Goal: Book appointment/travel/reservation

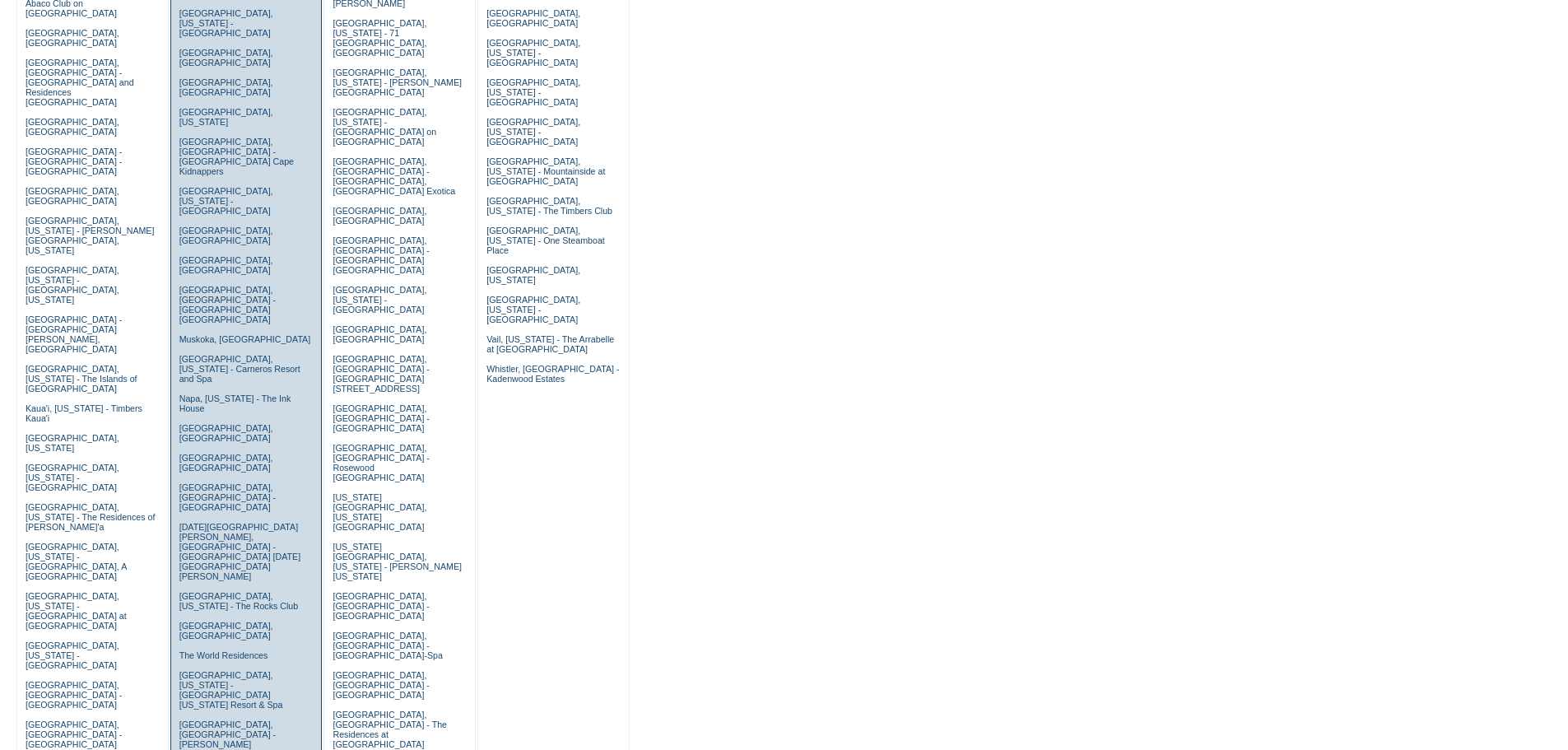
scroll to position [252, 0]
click at [252, 649] on link "The World Residences" at bounding box center [224, 654] width 89 height 10
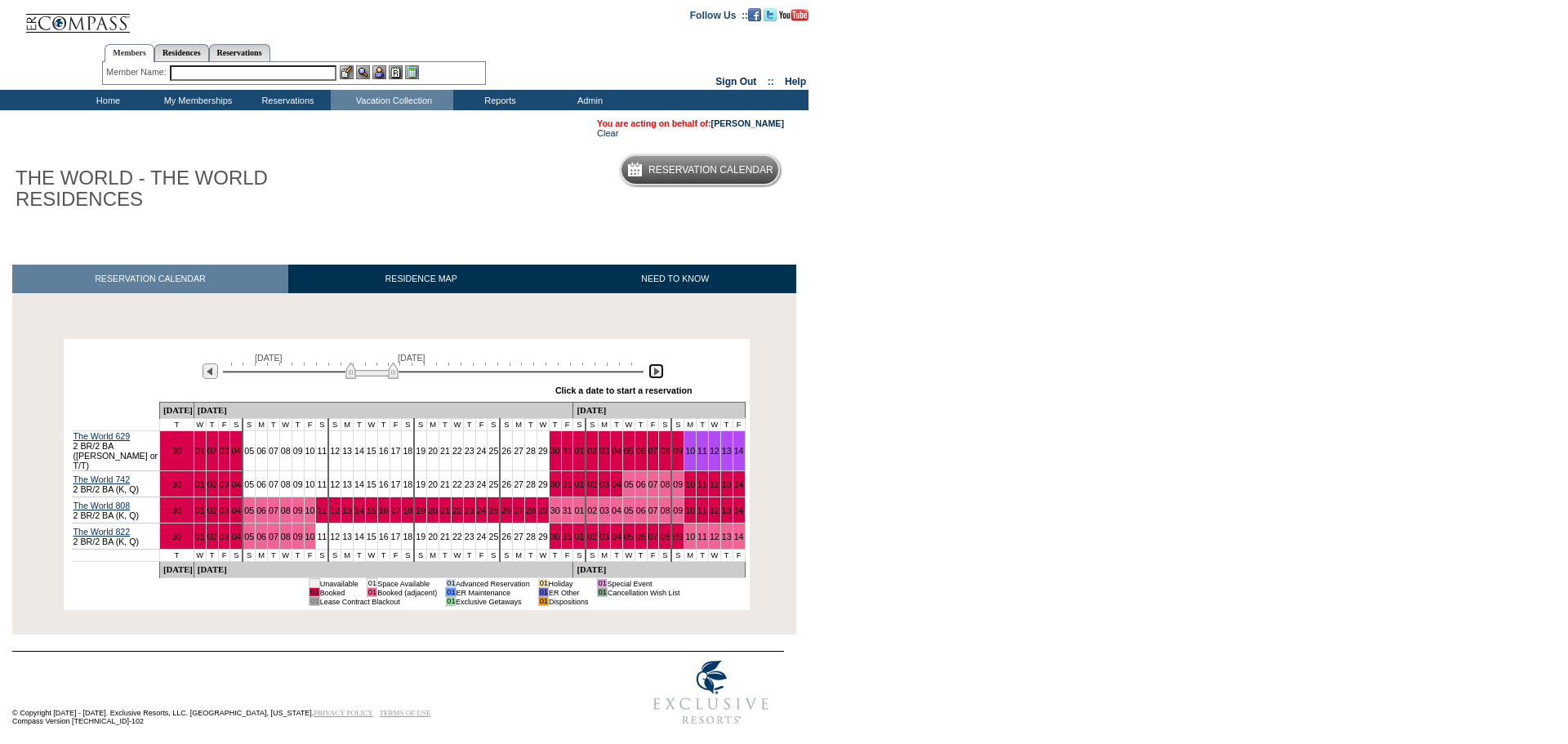
click at [655, 375] on img at bounding box center [656, 372] width 16 height 16
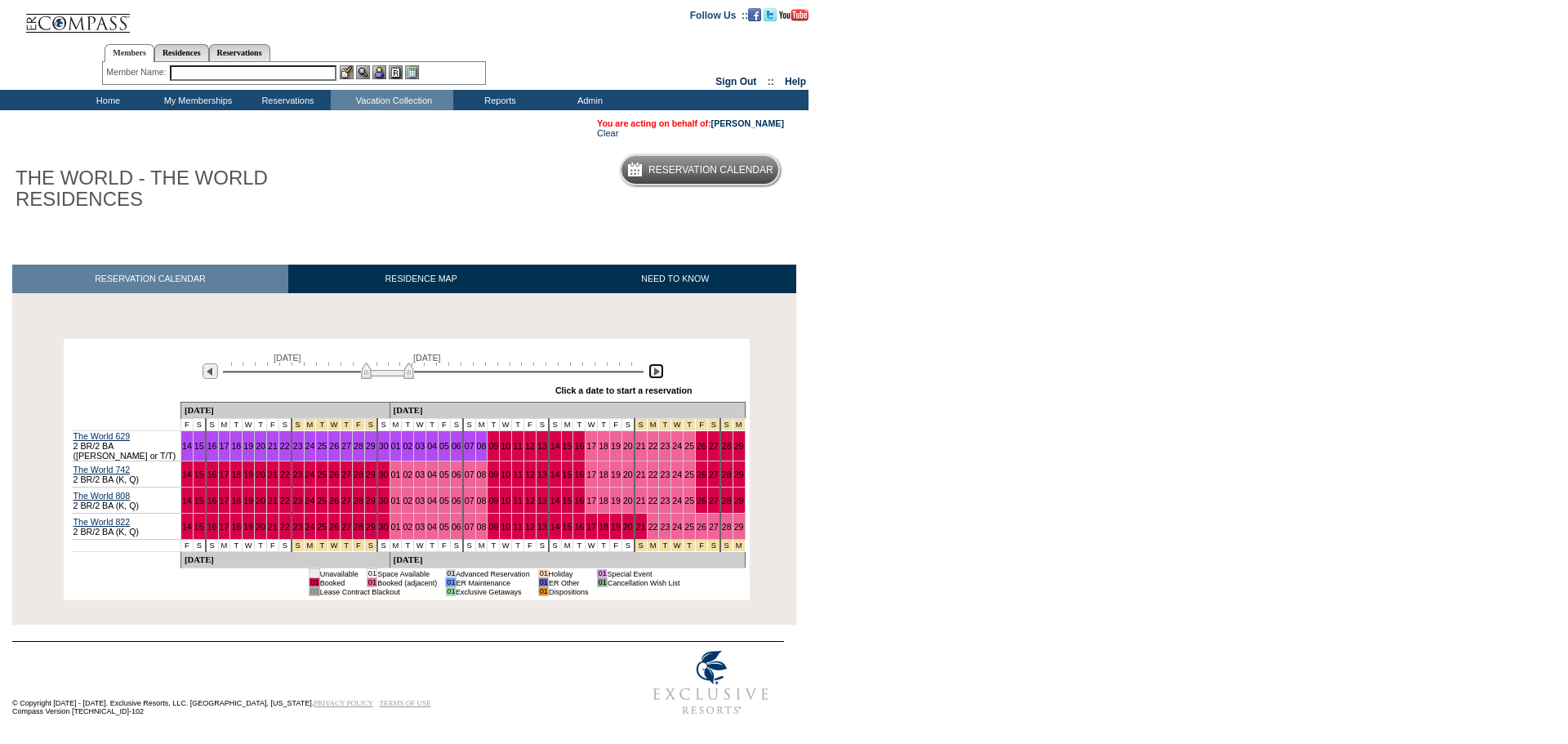
click at [655, 375] on img at bounding box center [656, 372] width 16 height 16
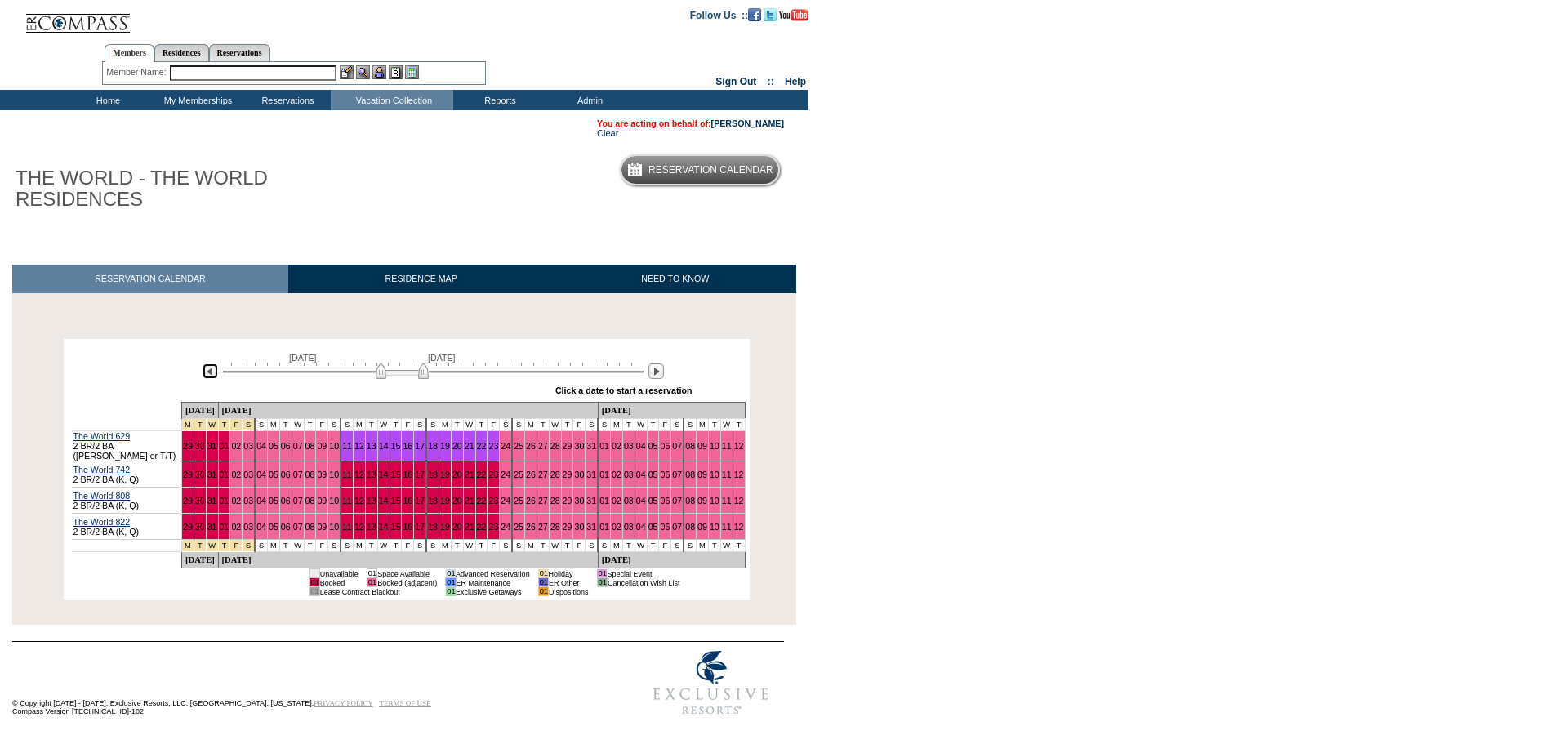
click at [208, 375] on img at bounding box center [210, 372] width 16 height 16
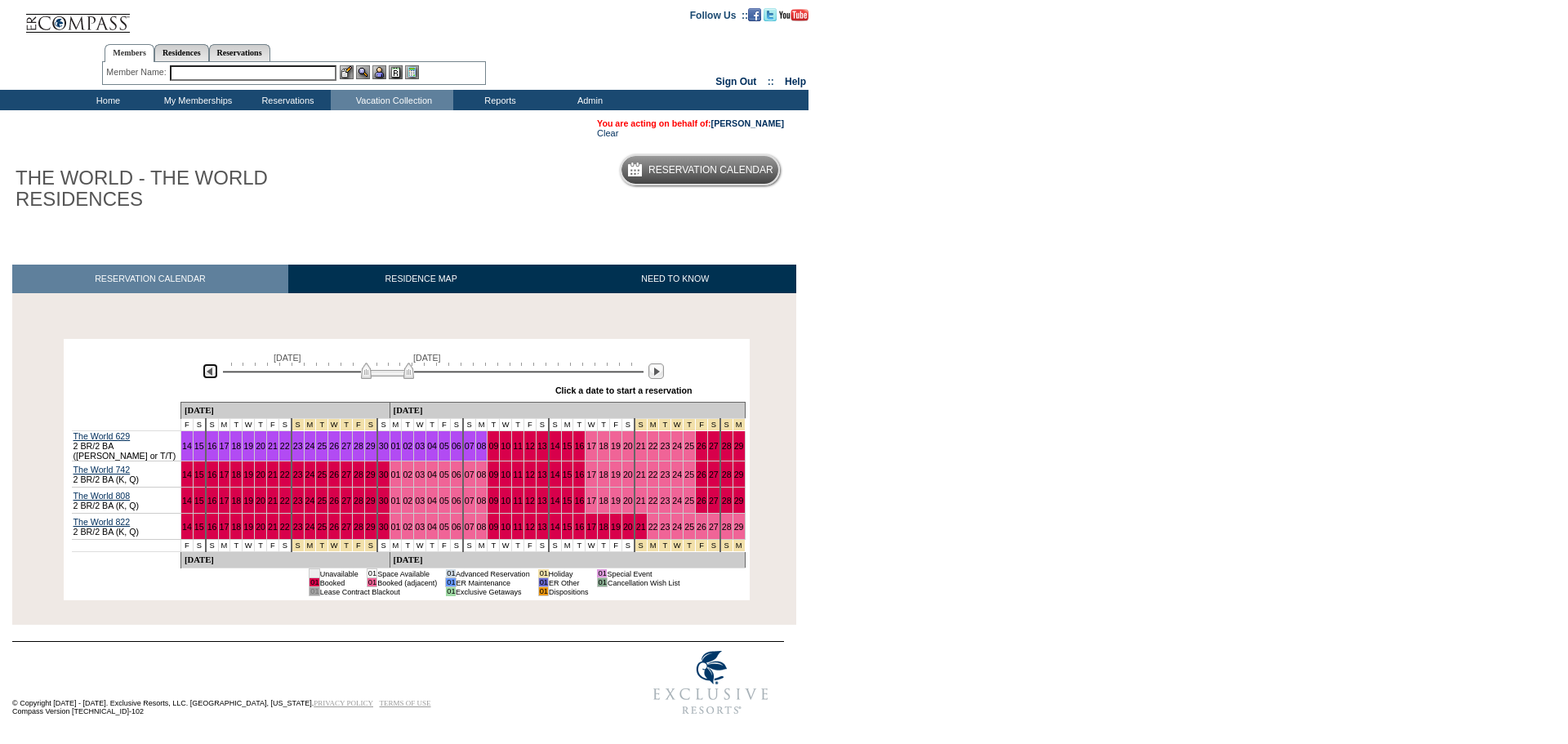
click at [210, 377] on img at bounding box center [210, 372] width 16 height 16
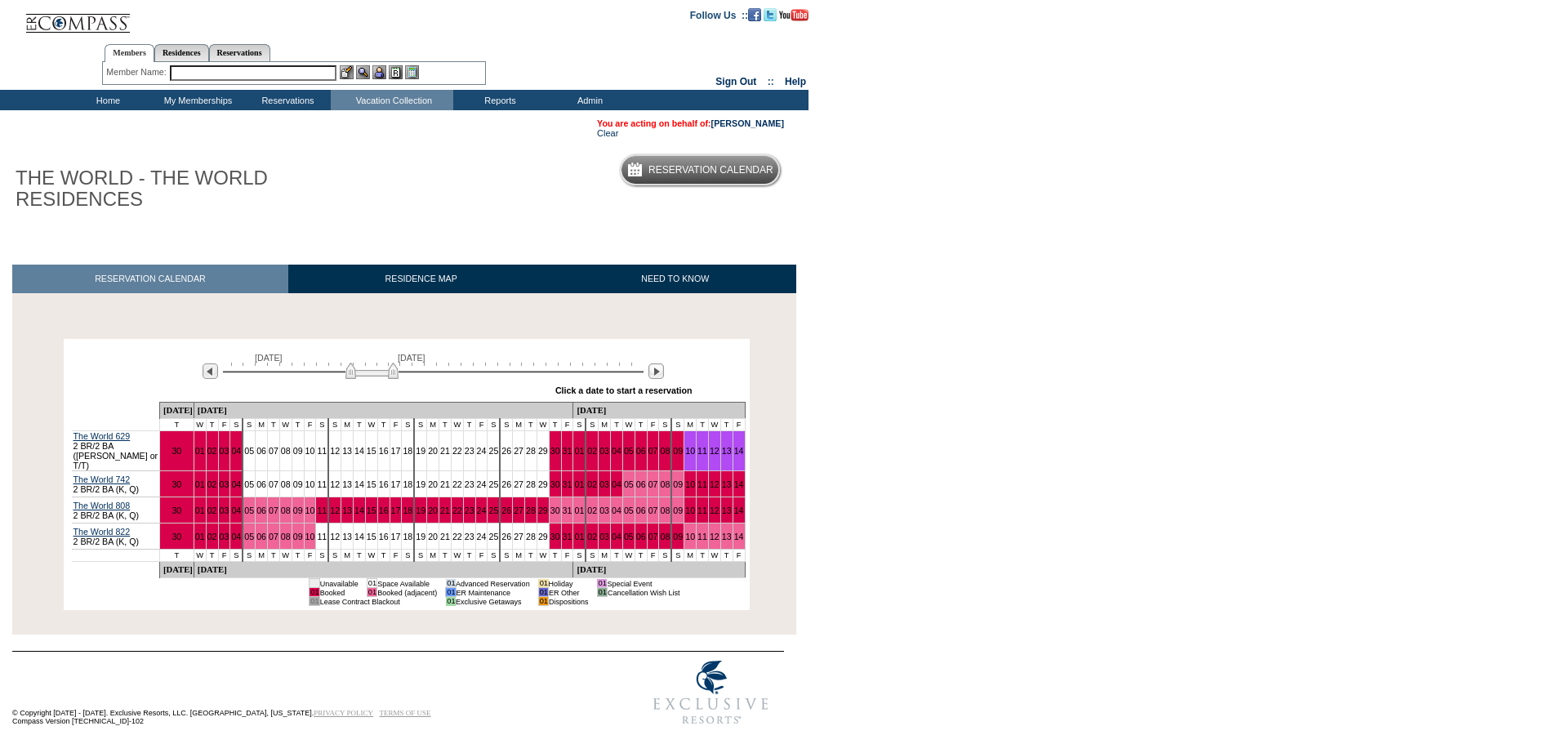
click at [1120, 386] on body "Follow Us ::" at bounding box center [784, 372] width 1568 height 744
click at [50, 20] on img at bounding box center [78, 17] width 106 height 34
